Goal: Task Accomplishment & Management: Manage account settings

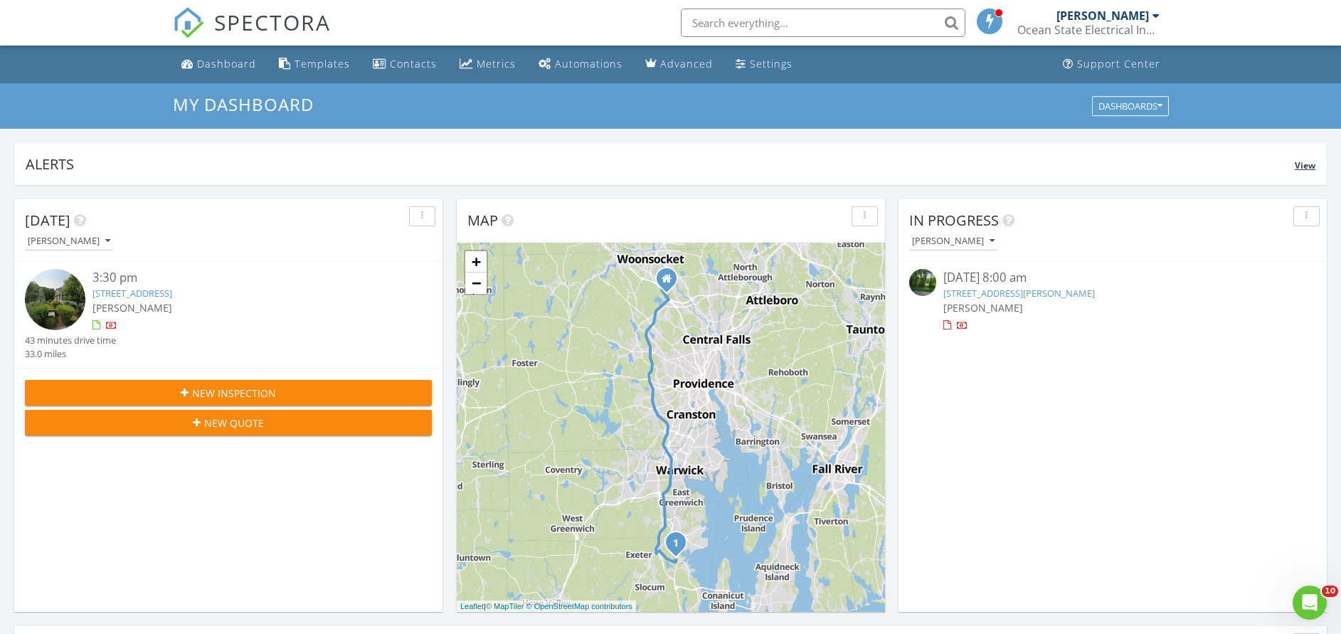
scroll to position [1328, 1374]
click at [219, 75] on link "Dashboard" at bounding box center [219, 64] width 86 height 26
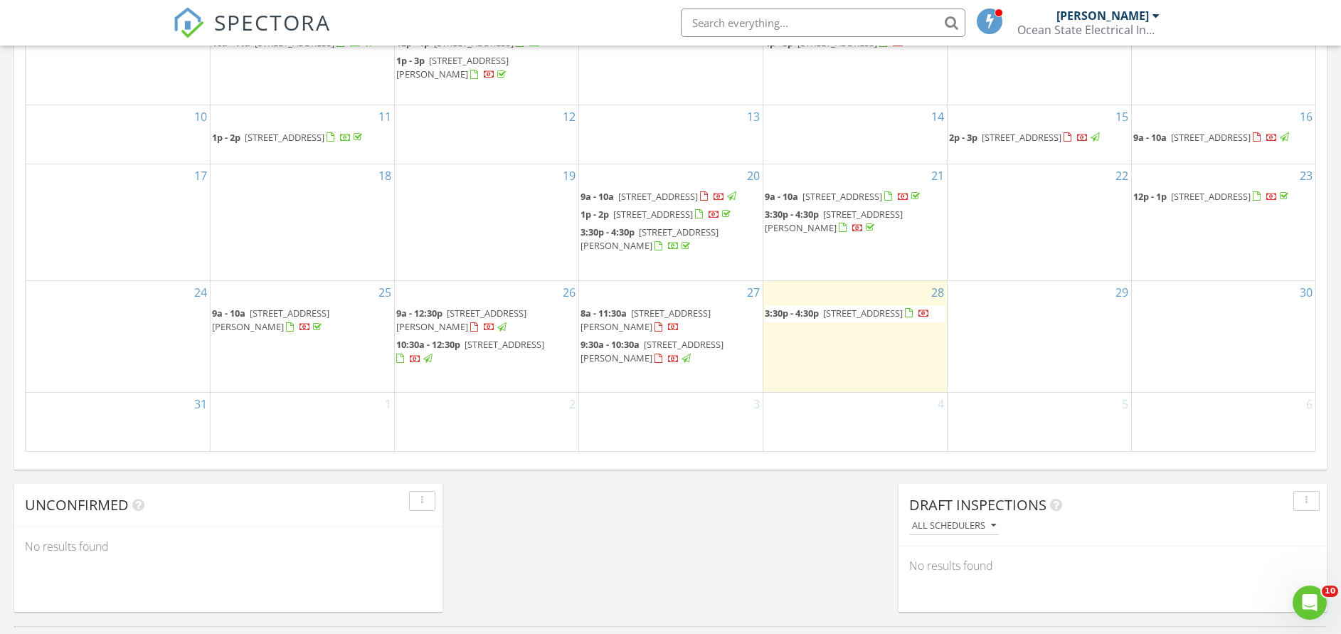
click at [657, 333] on span "[STREET_ADDRESS][PERSON_NAME]" at bounding box center [645, 320] width 130 height 26
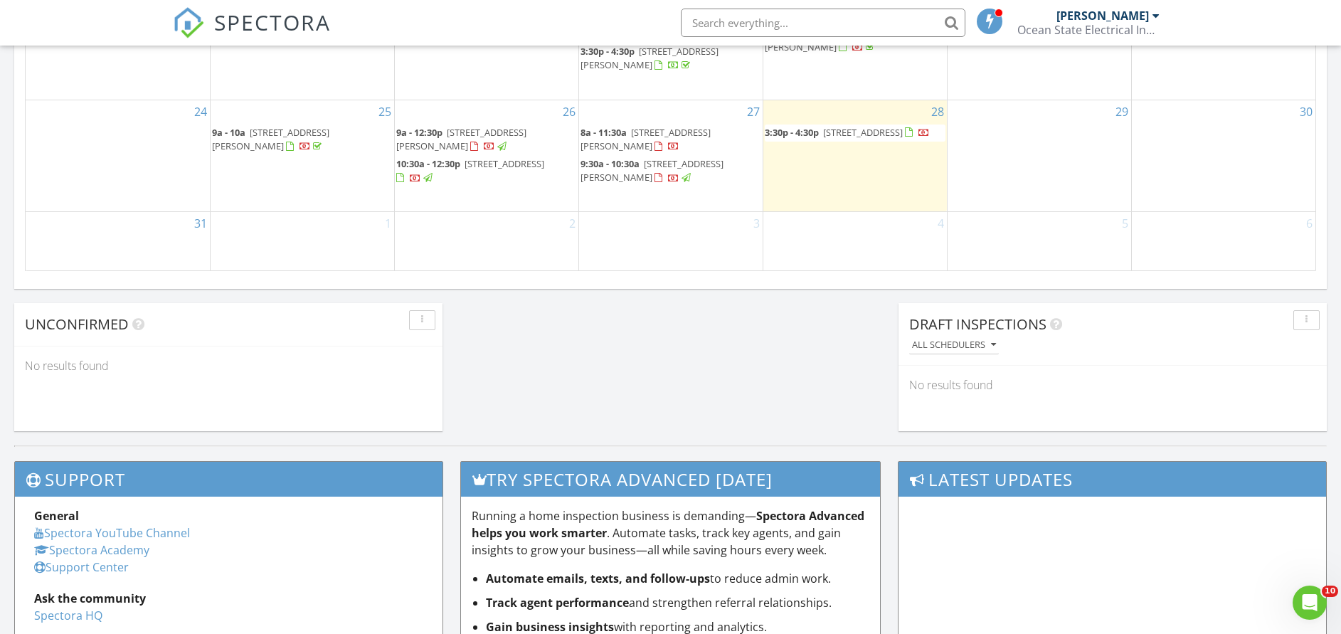
scroll to position [940, 0]
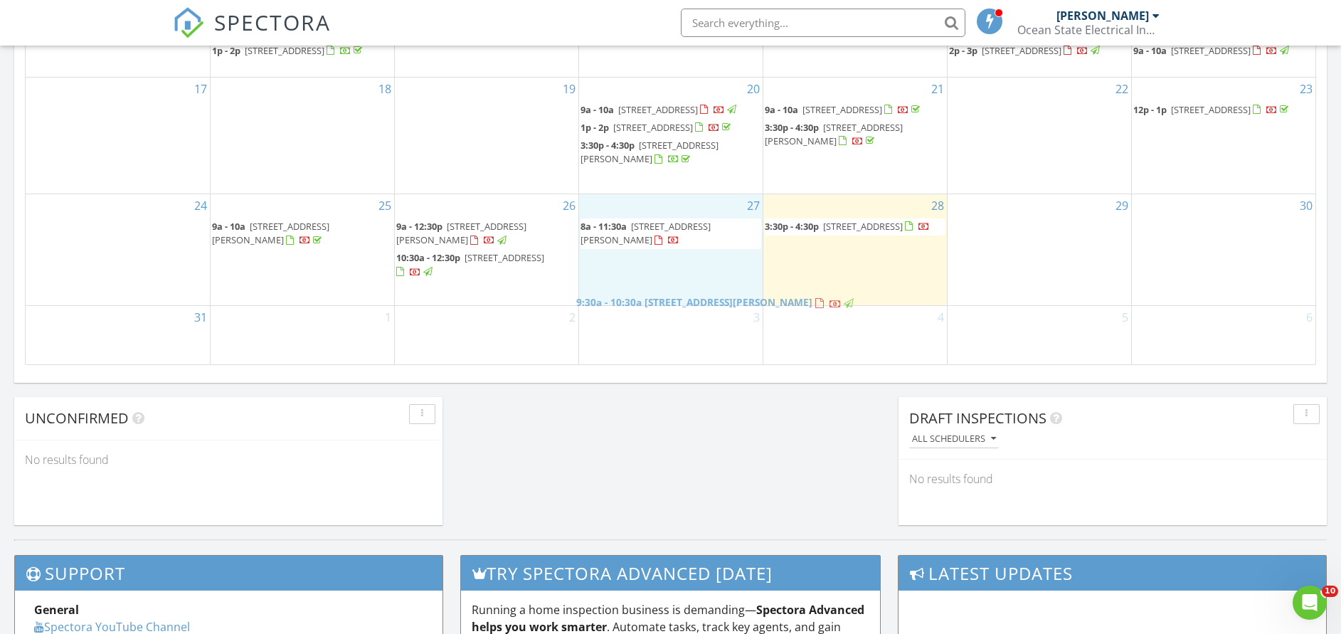
drag, startPoint x: 649, startPoint y: 290, endPoint x: 647, endPoint y: 298, distance: 8.0
click at [644, 302] on body "SPECTORA Alan St Pierre Ocean State Electrical Inspections Services Role: Inspe…" at bounding box center [670, 60] width 1341 height 2001
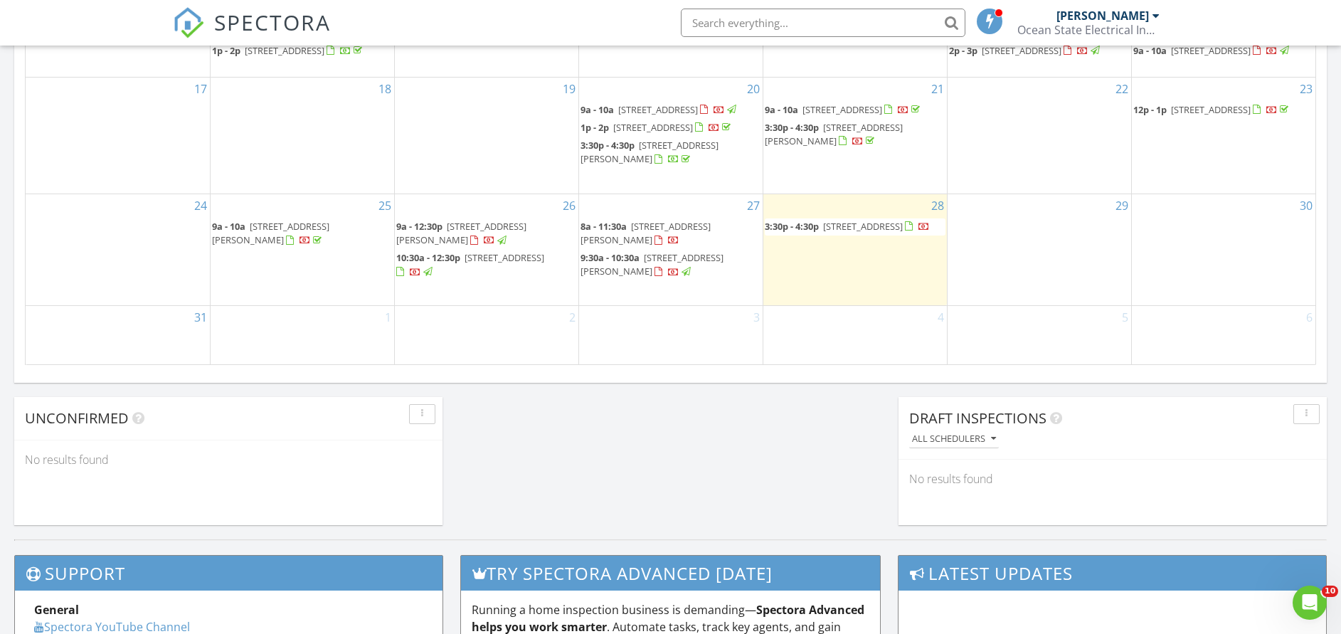
click at [651, 246] on span "767 E Wallum Lake Rd, Burrillville 02859" at bounding box center [645, 233] width 130 height 26
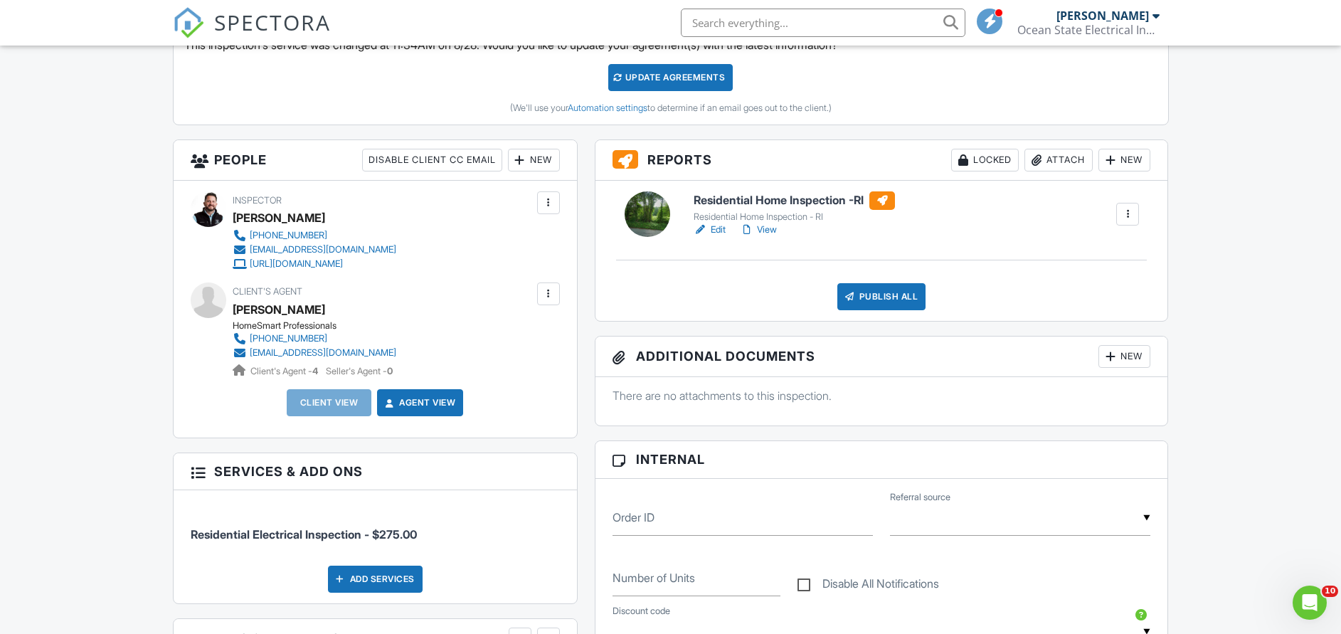
click at [536, 290] on div "Client's Agent MAtt Romano HomeSmart Professionals 401-743-2210 mattromanorealt…" at bounding box center [375, 329] width 369 height 95
click at [536, 155] on div "New" at bounding box center [534, 160] width 52 height 23
click at [560, 191] on li "Client" at bounding box center [585, 204] width 140 height 36
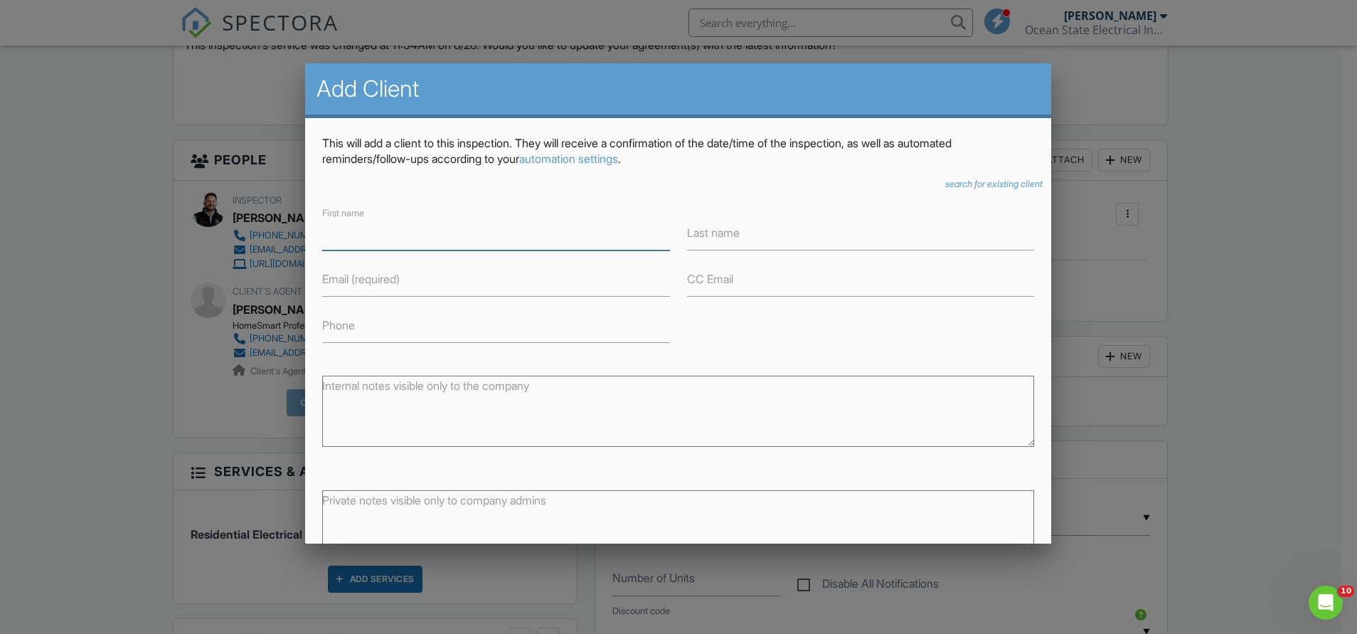
click at [400, 244] on input "First name" at bounding box center [496, 232] width 348 height 35
type input "Jack"
type input "[PERSON_NAME]"
type input "[EMAIL_ADDRESS][DOMAIN_NAME]"
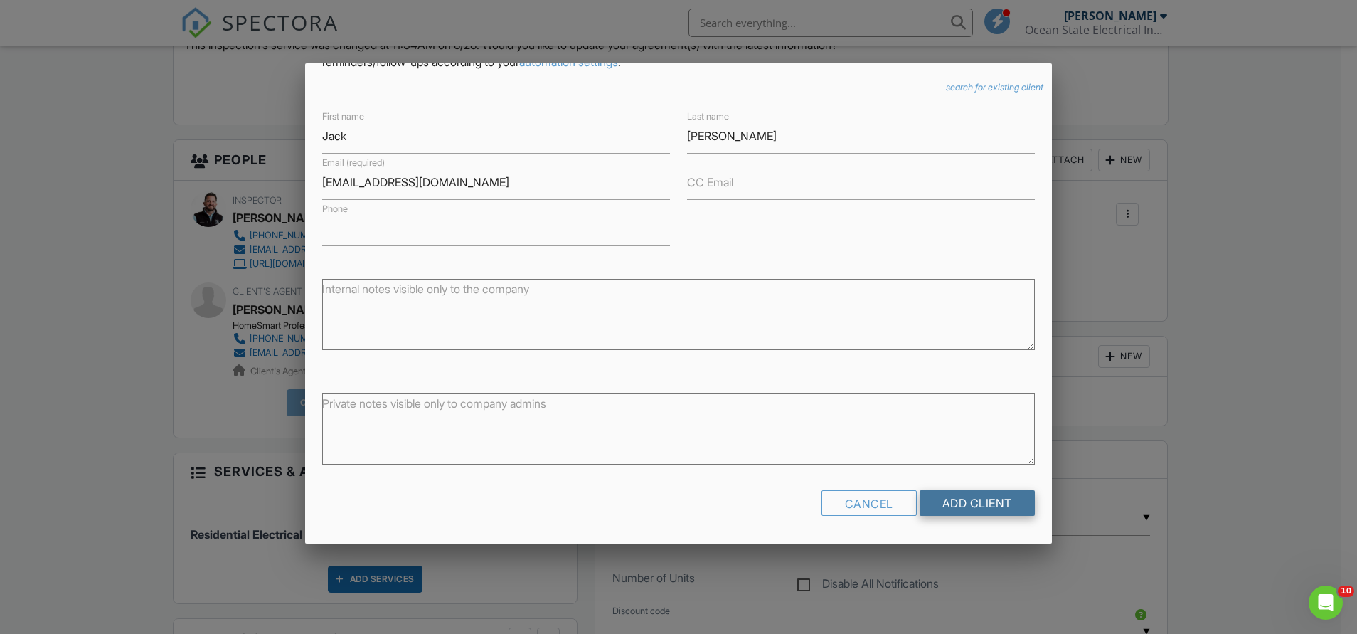
click at [949, 504] on input "Add Client" at bounding box center [977, 503] width 115 height 26
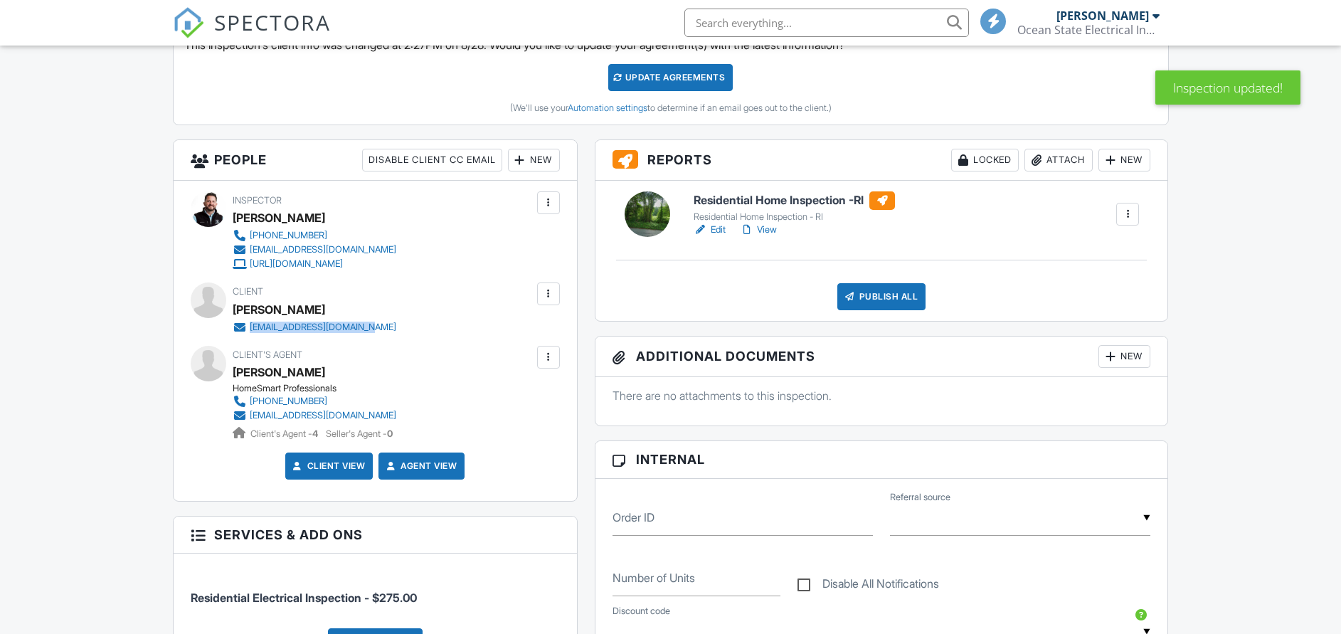
click at [250, 327] on div "Client Jack Wainwright jwainwright533@gmail.com" at bounding box center [349, 307] width 232 height 51
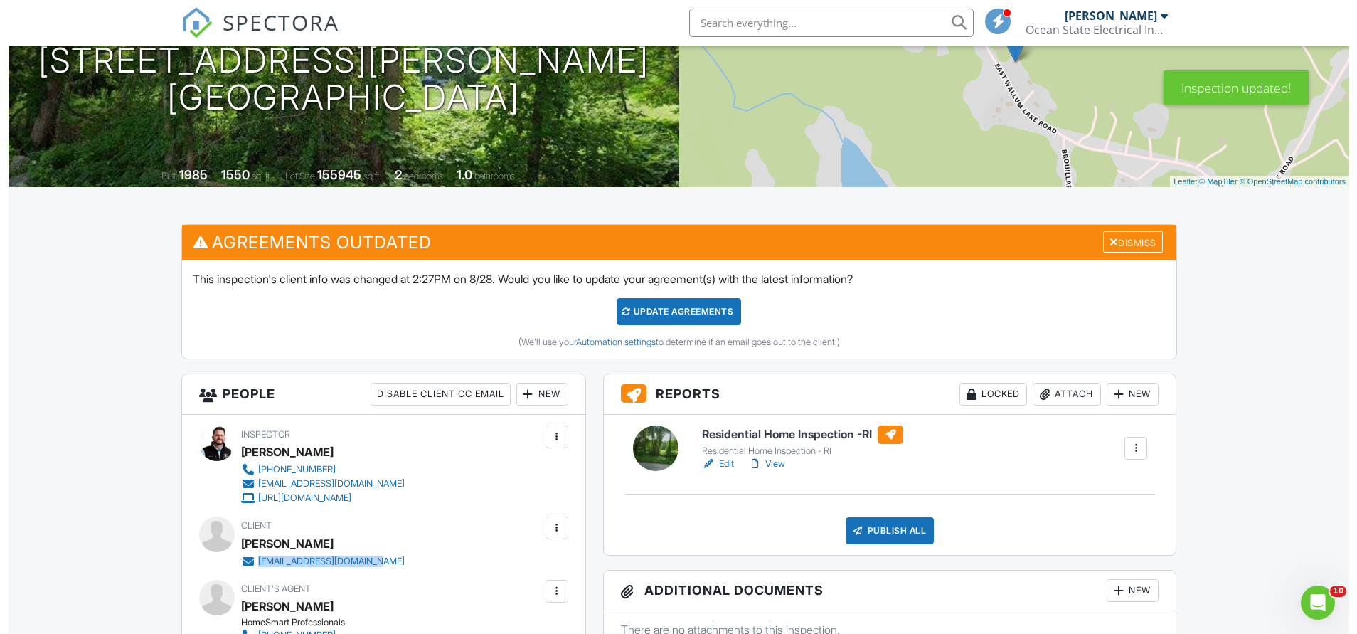
scroll to position [320, 0]
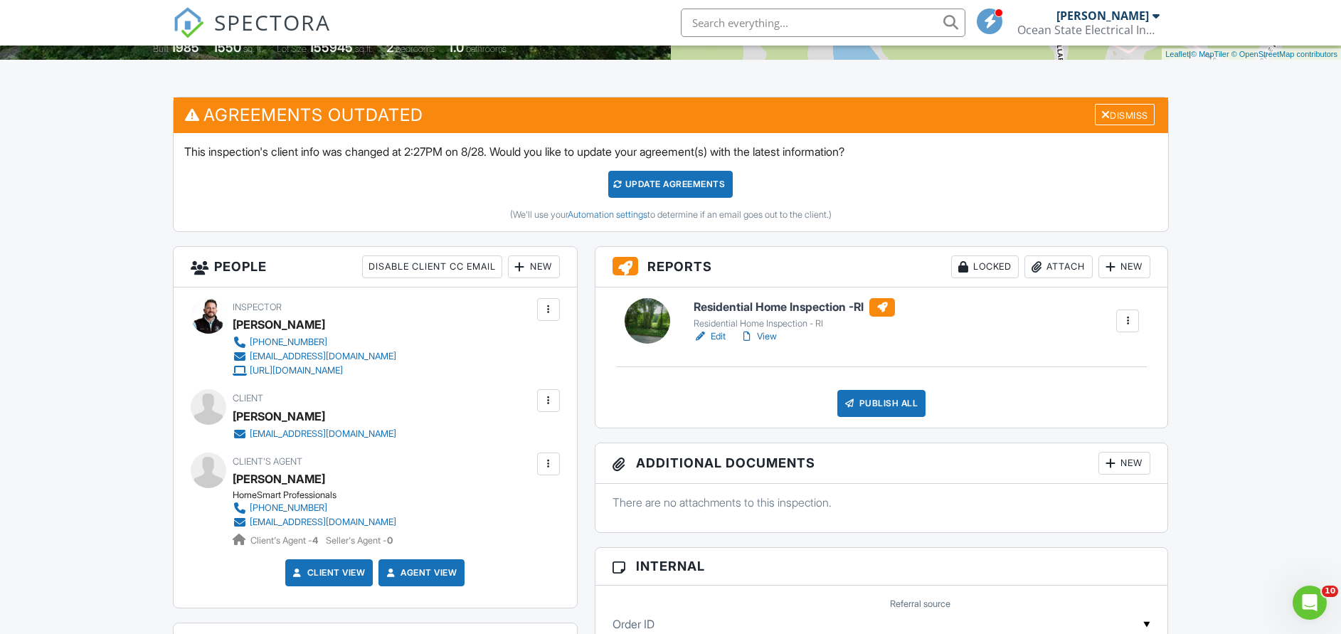
click at [974, 264] on div "Locked" at bounding box center [985, 266] width 68 height 23
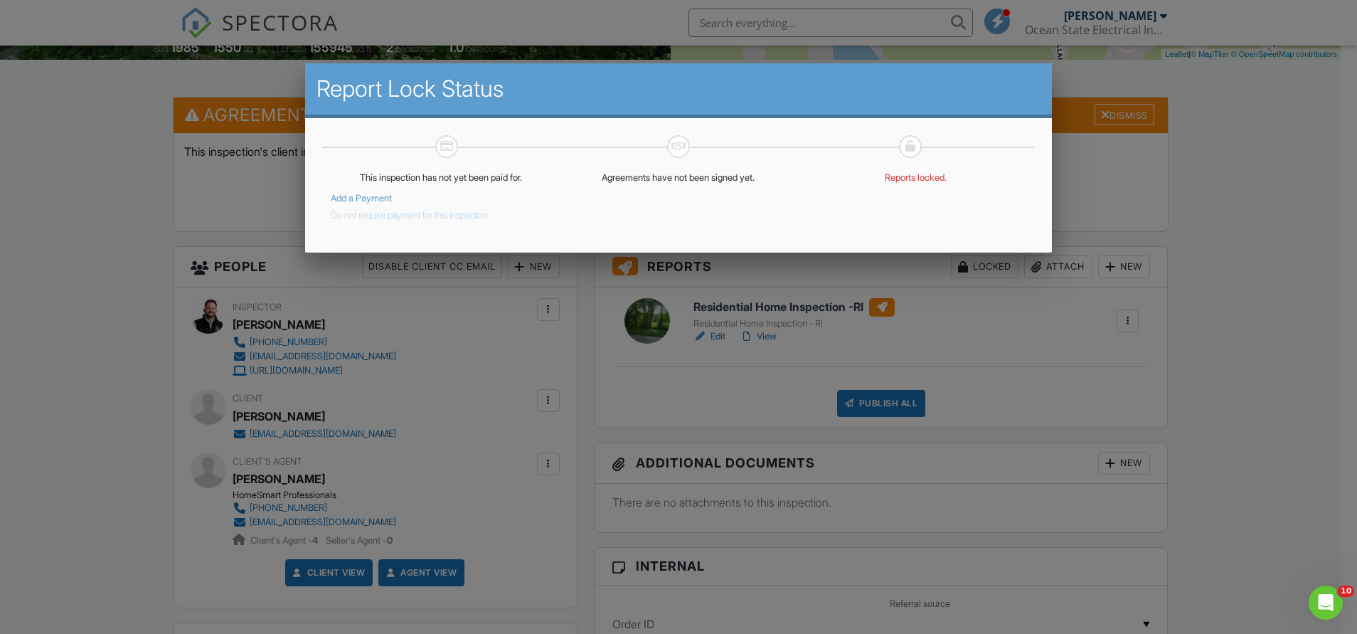
click at [404, 212] on button "Do not require payment for this inspection." at bounding box center [410, 212] width 159 height 17
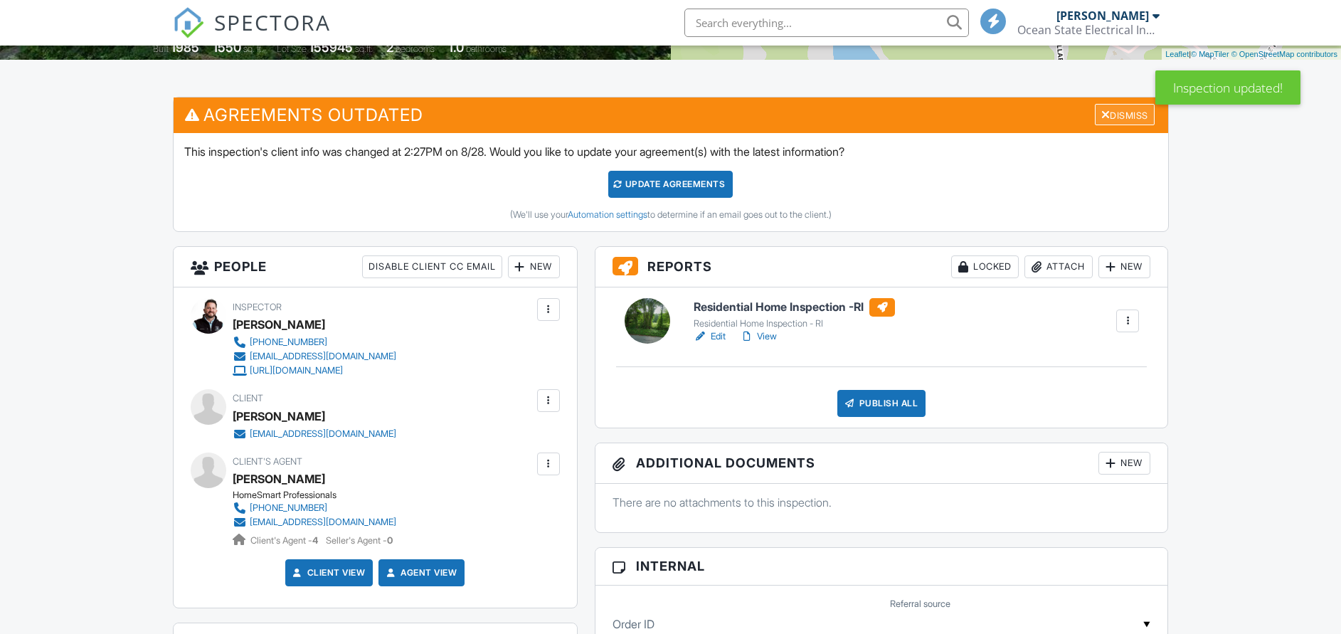
scroll to position [320, 0]
click at [1114, 116] on div "Dismiss" at bounding box center [1125, 115] width 60 height 22
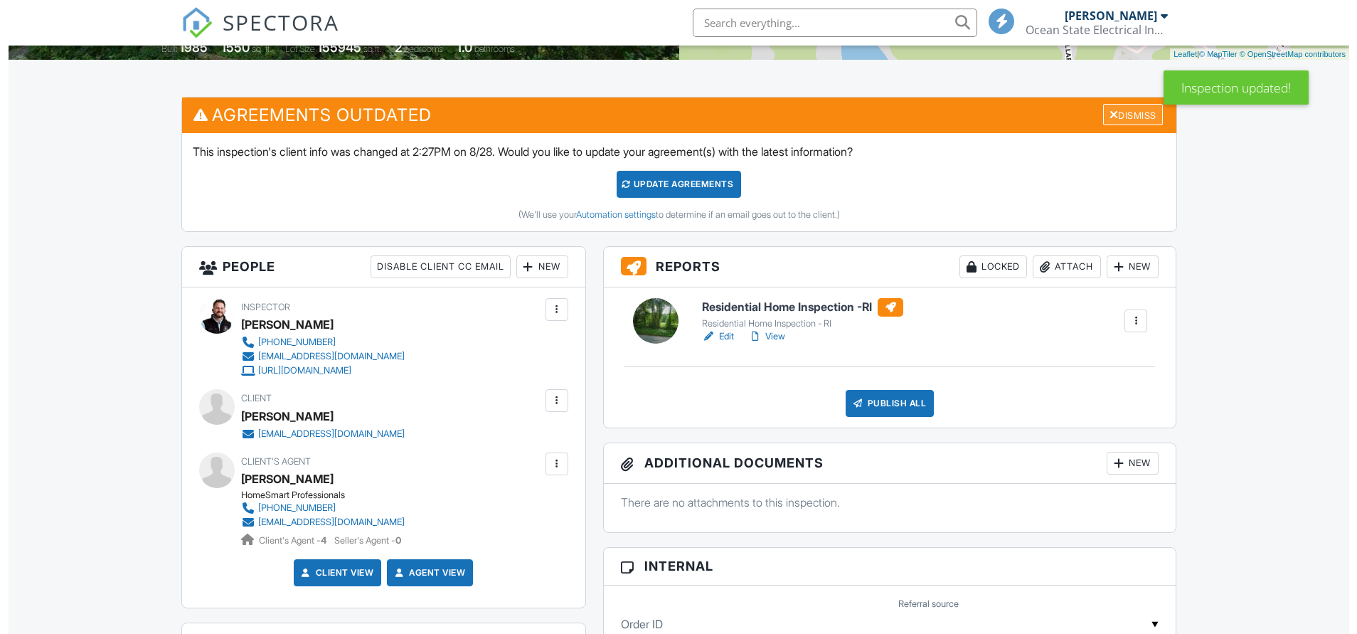
scroll to position [0, 0]
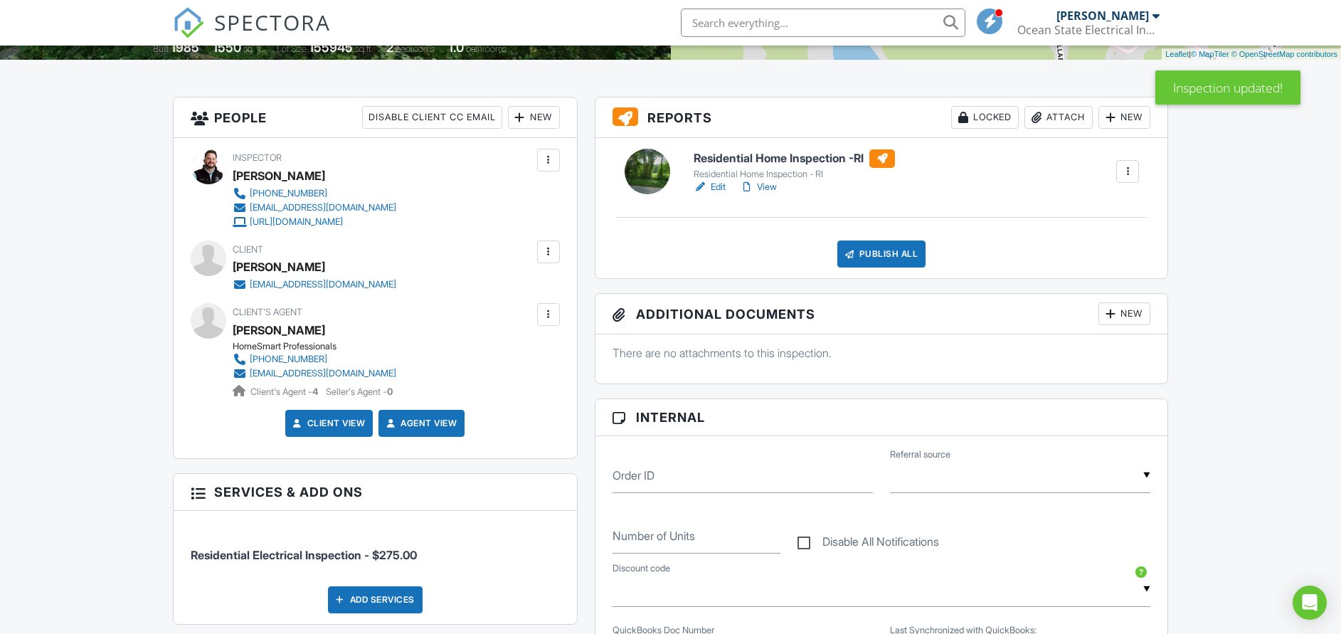
click at [885, 250] on div "Publish All" at bounding box center [881, 253] width 89 height 27
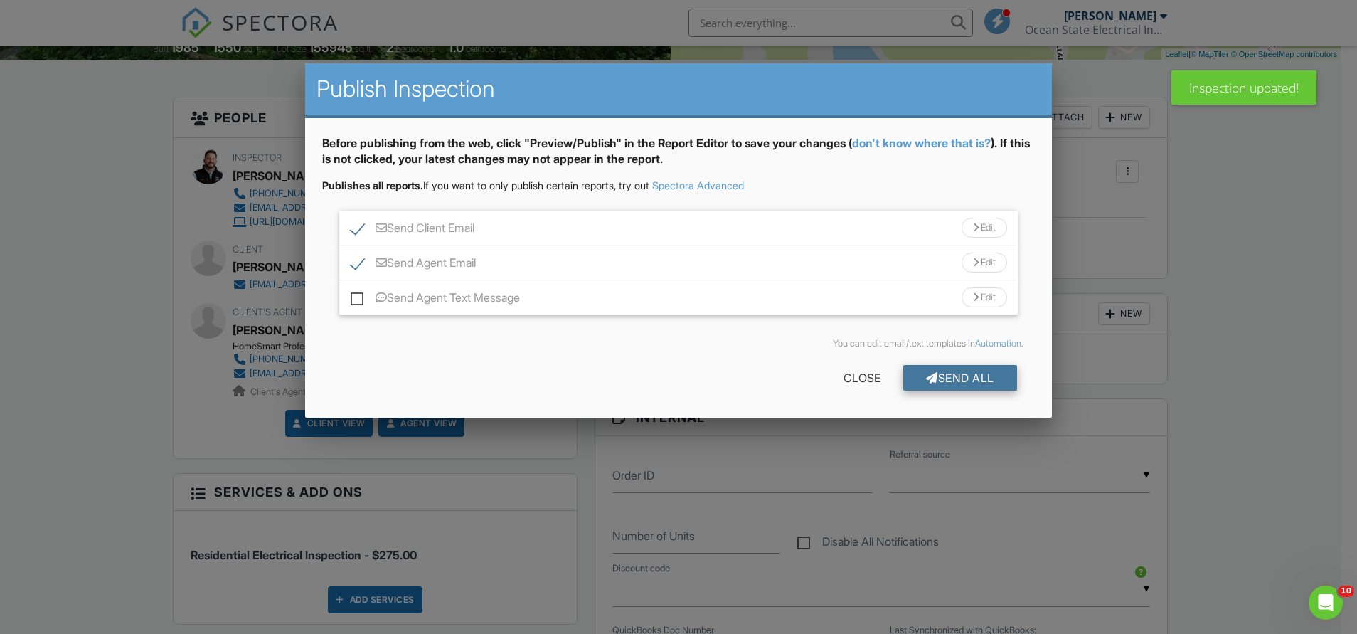
click at [959, 383] on div "Send All" at bounding box center [960, 378] width 114 height 26
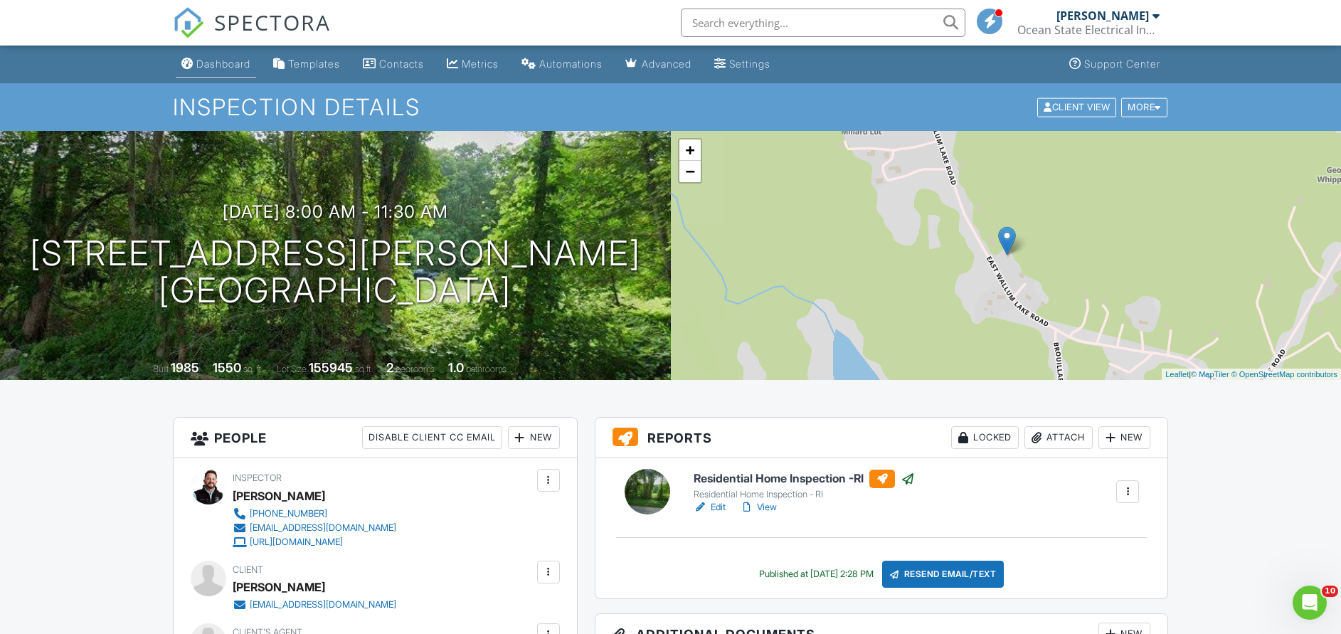
click at [253, 53] on link "Dashboard" at bounding box center [216, 64] width 80 height 26
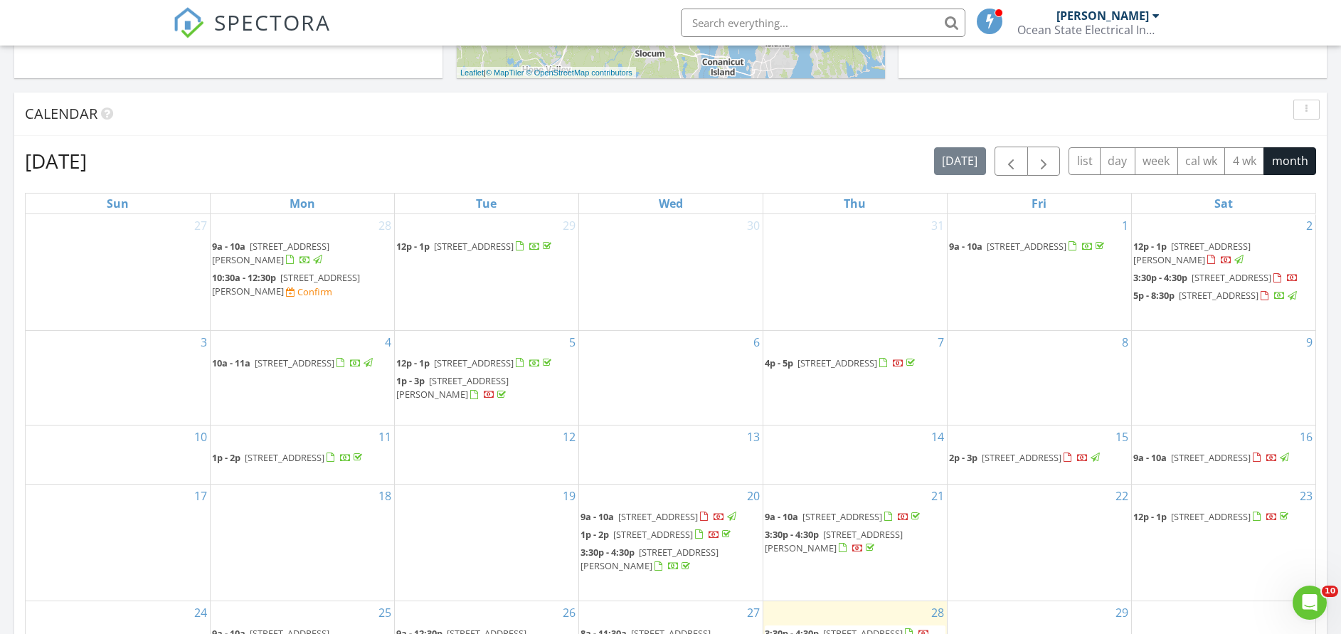
scroll to position [747, 0]
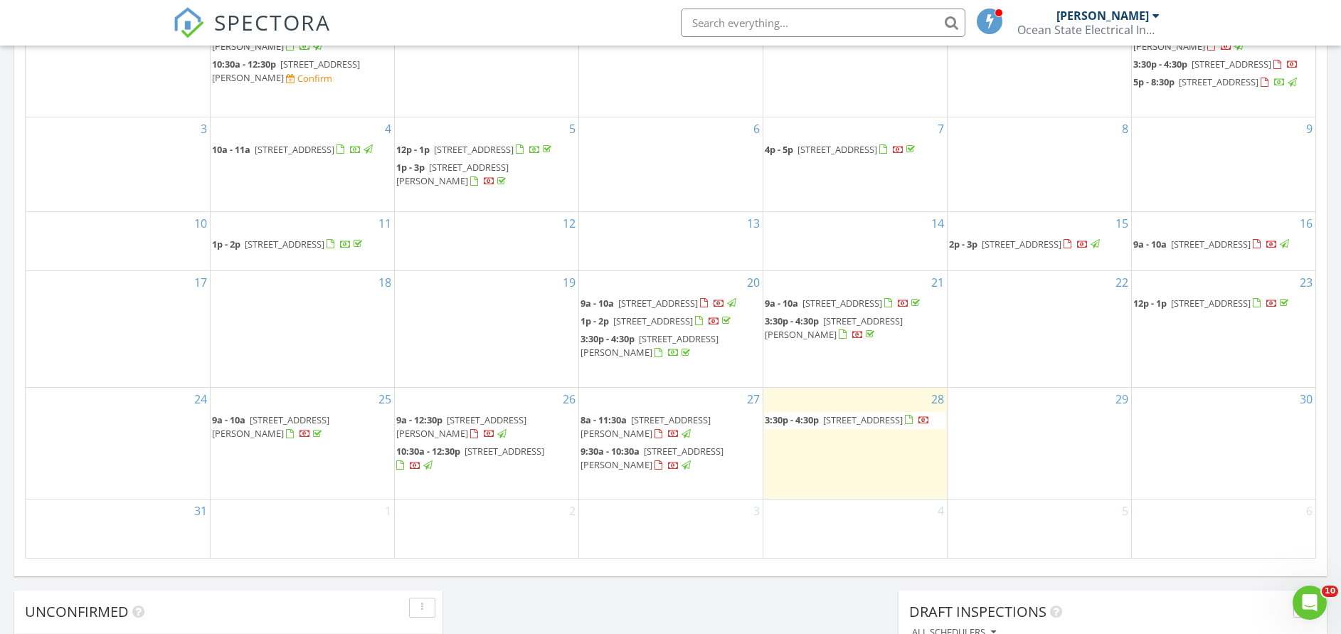
click at [661, 471] on span "[STREET_ADDRESS][PERSON_NAME]" at bounding box center [651, 458] width 143 height 26
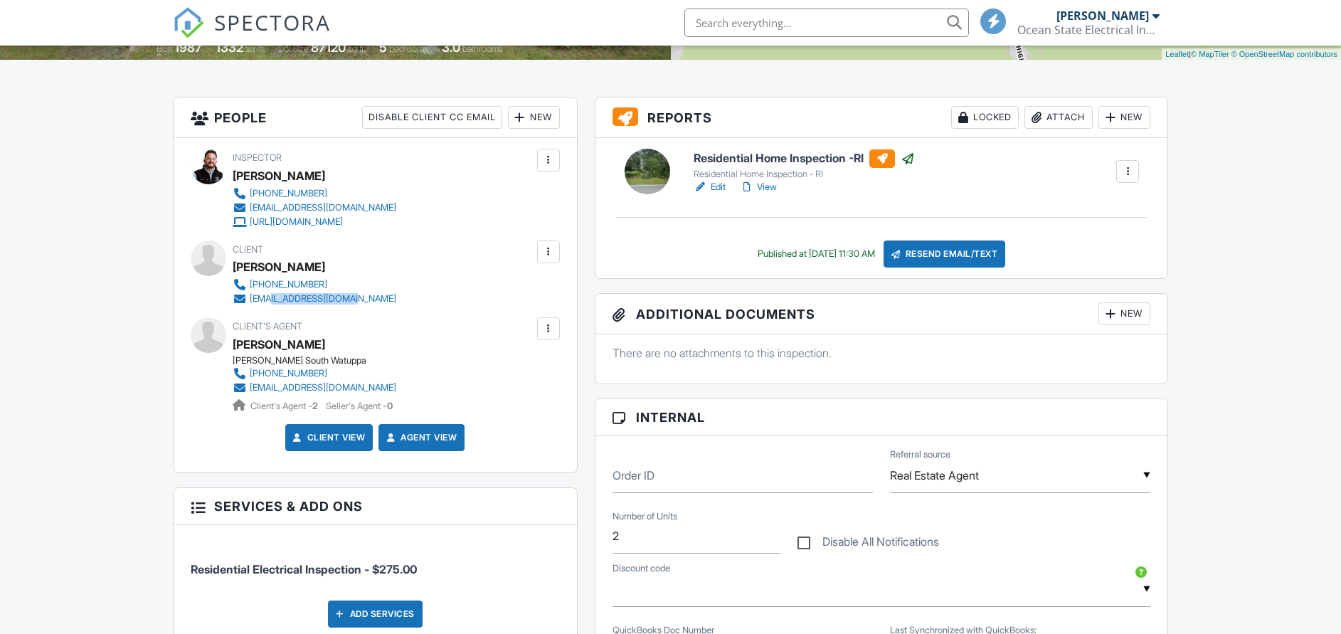
scroll to position [320, 0]
click at [397, 270] on div "Client [PERSON_NAME] [PHONE_NUMBER] [EMAIL_ADDRESS][DOMAIN_NAME]" at bounding box center [349, 272] width 232 height 65
drag, startPoint x: 422, startPoint y: 320, endPoint x: 299, endPoint y: 301, distance: 123.8
click at [299, 301] on div "Inspector [PERSON_NAME] [PHONE_NUMBER] [EMAIL_ADDRESS][DOMAIN_NAME] [URL][DOMAI…" at bounding box center [375, 305] width 403 height 334
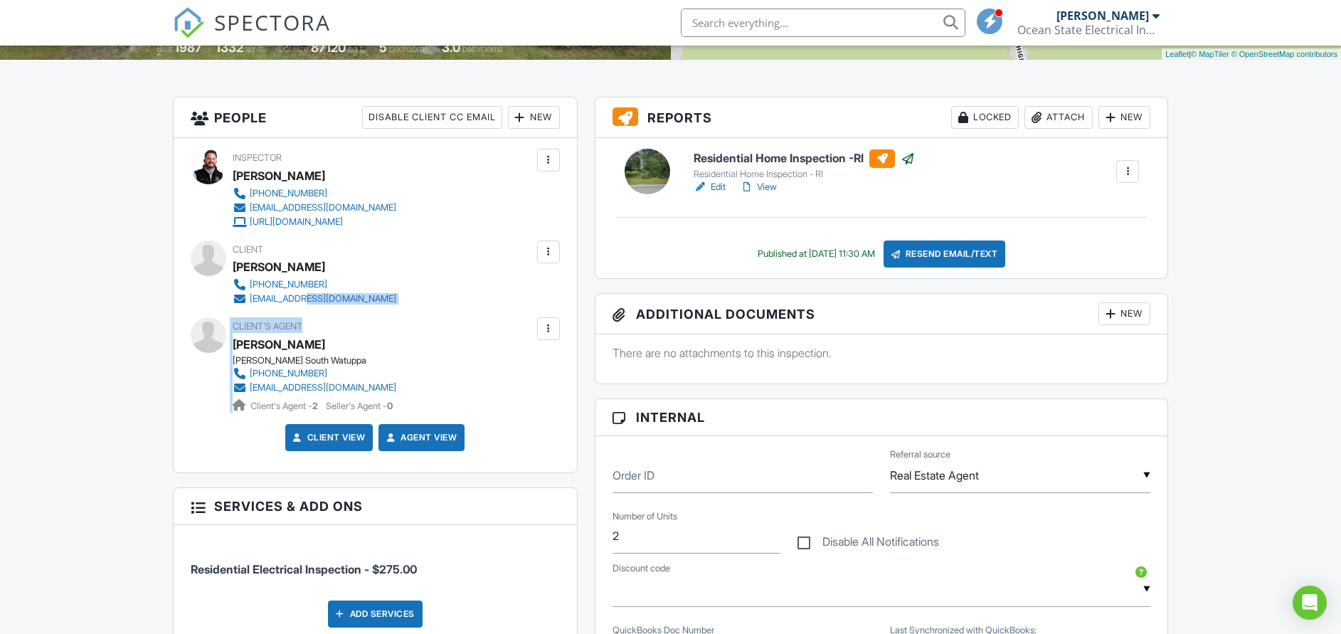
drag, startPoint x: 299, startPoint y: 301, endPoint x: 477, endPoint y: 300, distance: 177.1
click at [472, 305] on div "Client [PERSON_NAME] [PHONE_NUMBER] [EMAIL_ADDRESS][DOMAIN_NAME]" at bounding box center [375, 272] width 369 height 65
drag, startPoint x: 331, startPoint y: 293, endPoint x: 250, endPoint y: 299, distance: 82.0
click at [250, 299] on div "Client [PERSON_NAME] [PHONE_NUMBER] [EMAIL_ADDRESS][DOMAIN_NAME]" at bounding box center [375, 272] width 369 height 65
drag, startPoint x: 250, startPoint y: 299, endPoint x: 277, endPoint y: 299, distance: 27.0
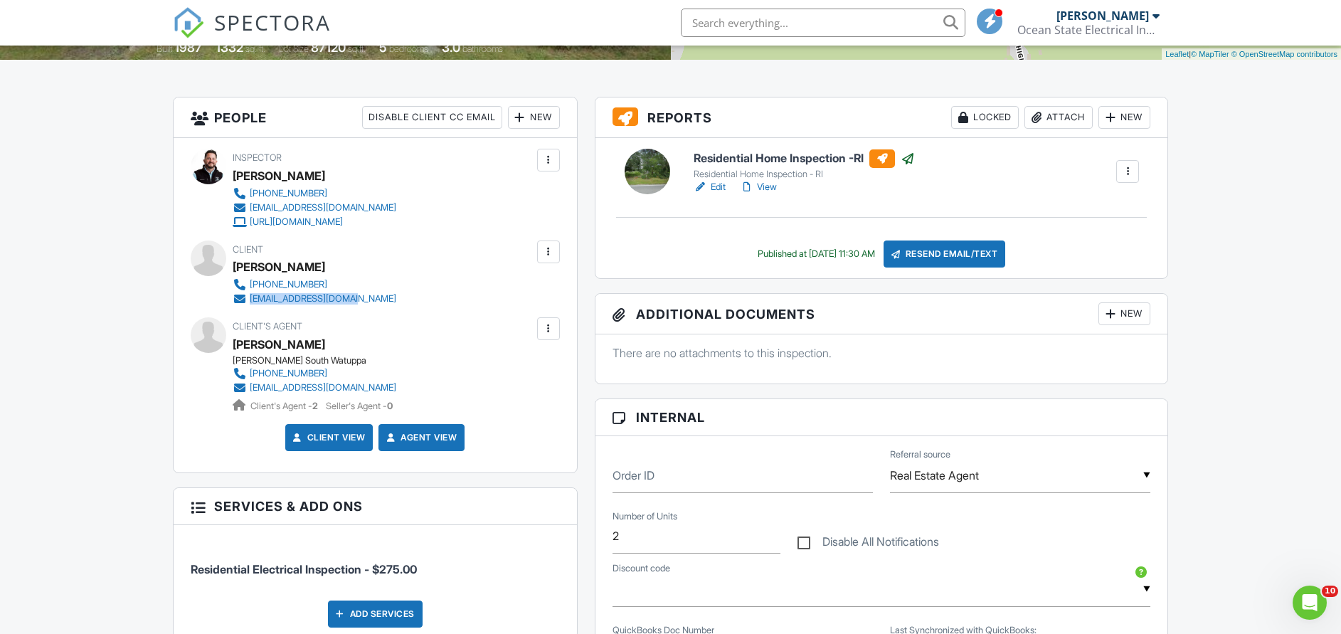
copy div "[EMAIL_ADDRESS][DOMAIN_NAME]"
click at [408, 286] on div "Client [PERSON_NAME] [PHONE_NUMBER] [EMAIL_ADDRESS][DOMAIN_NAME]" at bounding box center [349, 272] width 232 height 65
drag, startPoint x: 422, startPoint y: 271, endPoint x: 277, endPoint y: 298, distance: 147.6
click at [277, 298] on div "Client [PERSON_NAME] [PHONE_NUMBER] [EMAIL_ADDRESS][DOMAIN_NAME]" at bounding box center [375, 272] width 369 height 65
drag, startPoint x: 277, startPoint y: 298, endPoint x: 413, endPoint y: 273, distance: 138.8
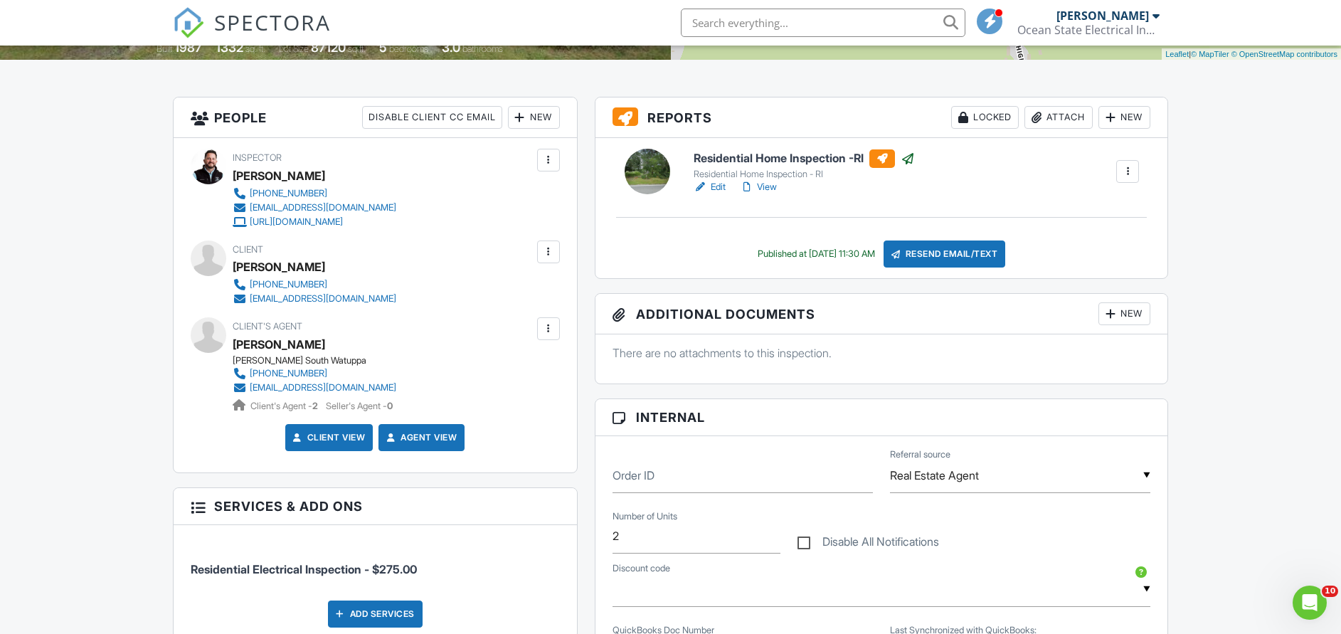
click at [413, 273] on div "Client [PERSON_NAME] [PHONE_NUMBER] [EMAIL_ADDRESS][DOMAIN_NAME]" at bounding box center [349, 272] width 232 height 65
drag, startPoint x: 385, startPoint y: 282, endPoint x: 252, endPoint y: 284, distance: 133.0
click at [252, 284] on div "Client [PERSON_NAME] [PHONE_NUMBER] [EMAIL_ADDRESS][DOMAIN_NAME]" at bounding box center [349, 272] width 232 height 65
drag, startPoint x: 252, startPoint y: 284, endPoint x: 260, endPoint y: 284, distance: 8.5
copy div "[PHONE_NUMBER]"
